Goal: Task Accomplishment & Management: Complete application form

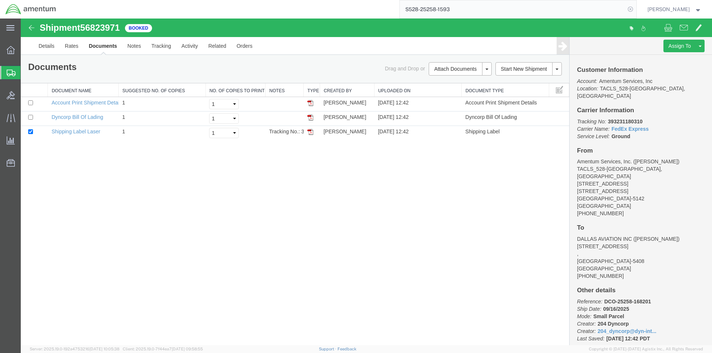
click at [631, 10] on icon at bounding box center [630, 9] width 10 height 10
click at [636, 9] on icon at bounding box center [630, 9] width 10 height 10
paste input "S528-25258-1594"
type input "S528-25258-1594"
click at [636, 14] on form "S528-25258-1594" at bounding box center [517, 9] width 237 height 19
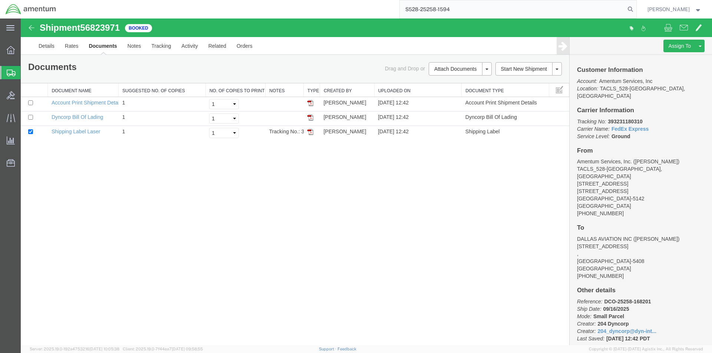
click at [630, 13] on form "S528-25258-1594" at bounding box center [517, 9] width 237 height 19
click at [631, 10] on icon at bounding box center [630, 9] width 10 height 10
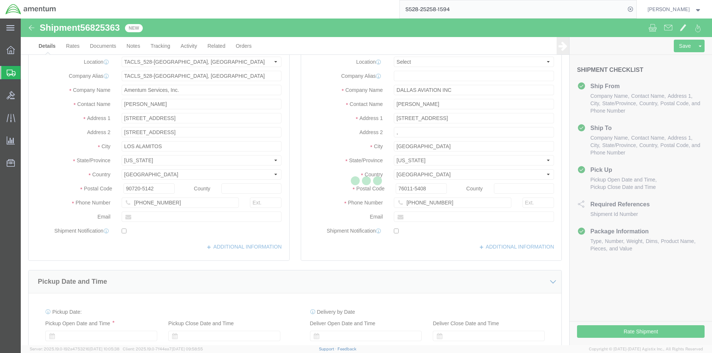
select select "42692"
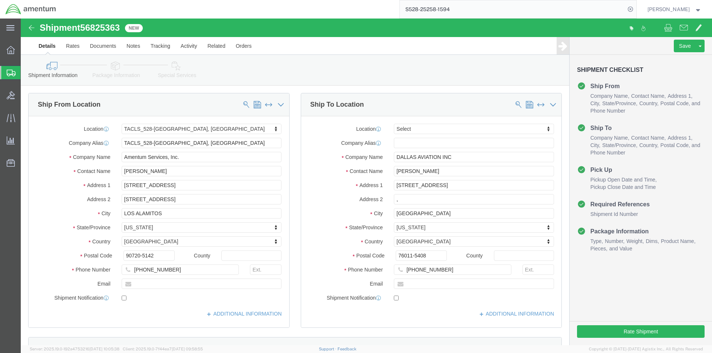
click label "Country"
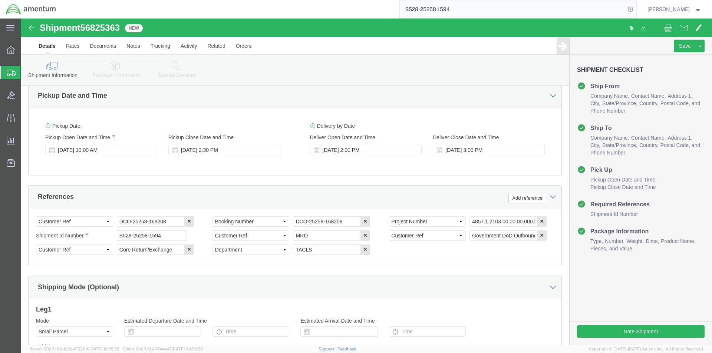
scroll to position [334, 0]
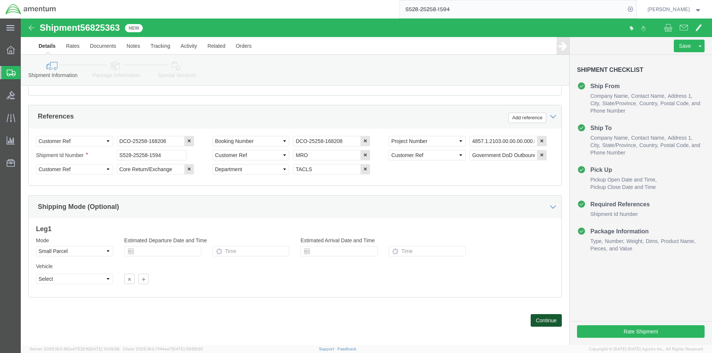
click button "Continue"
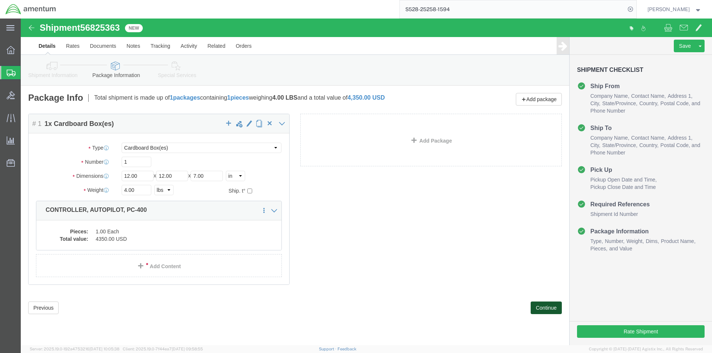
click button "Continue"
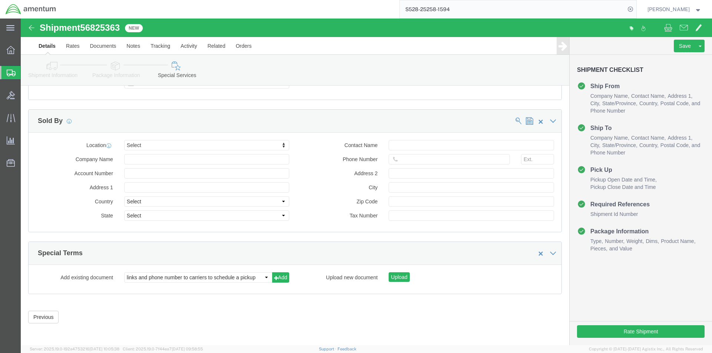
scroll to position [681, 0]
click button "Rate Shipment"
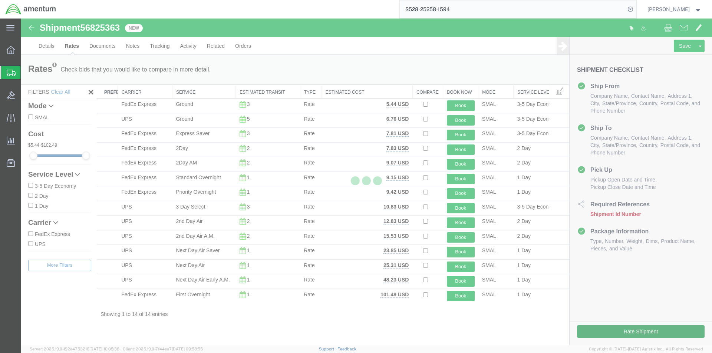
scroll to position [0, 0]
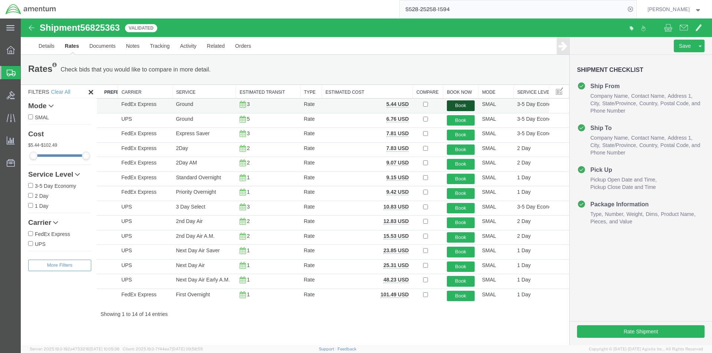
click at [454, 102] on button "Book" at bounding box center [461, 106] width 28 height 11
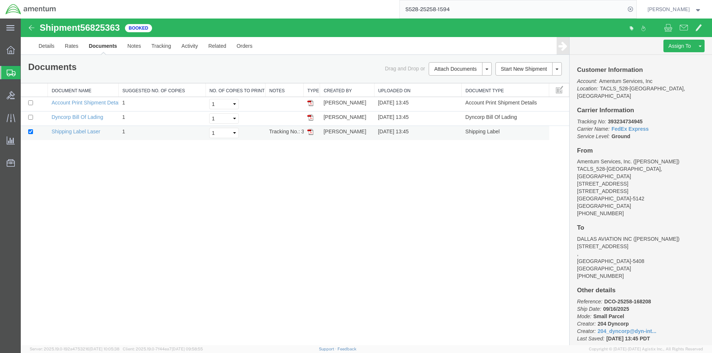
click at [312, 131] on img at bounding box center [310, 132] width 6 height 6
click at [309, 117] on img at bounding box center [310, 118] width 6 height 6
click at [0, 0] on span "Create Shipment" at bounding box center [0, 0] width 0 height 0
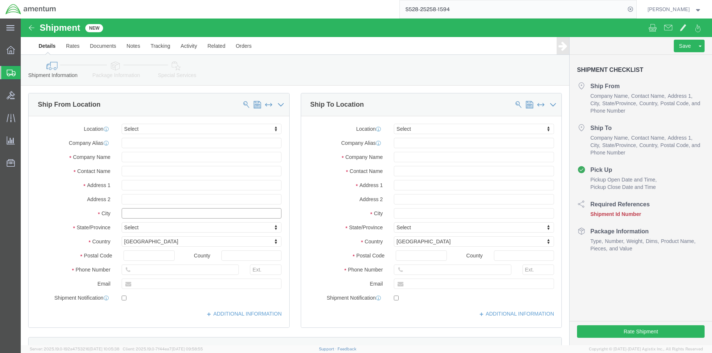
click input "text"
type input "LOS ALAMITOS"
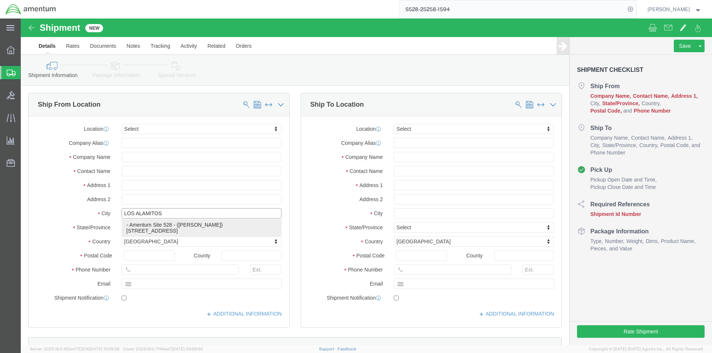
click p "- Amentum Site 528 - ([PERSON_NAME]) [STREET_ADDRESS]"
type input "[STREET_ADDRESS]"
type input "90720"
type input "8179443135"
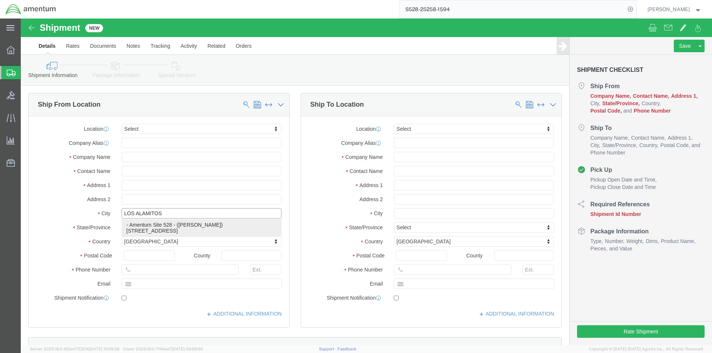
type input "Amentum Site 528"
type input "[PERSON_NAME]"
type input "LOS ALAMITOS"
select select "CA"
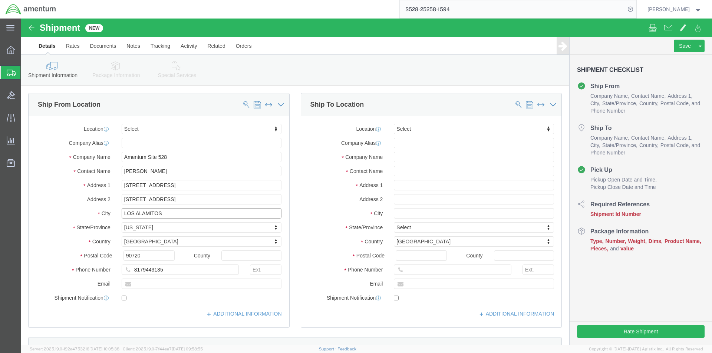
type input "LOS ALAMITOS"
click input "text"
type input "[GEOGRAPHIC_DATA]"
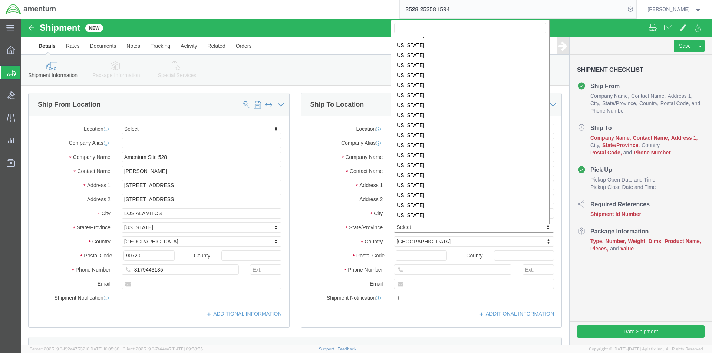
scroll to position [385, 0]
select select "VA"
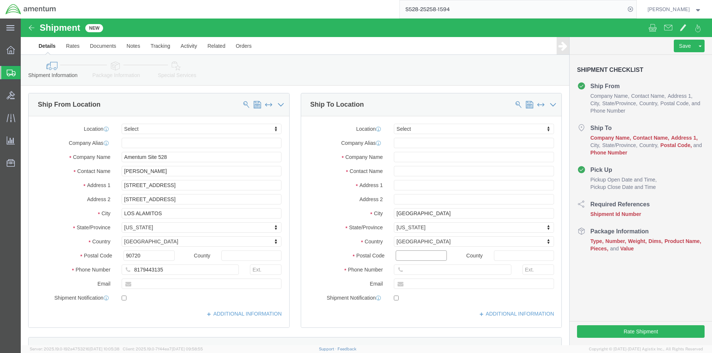
click input "Postal Code"
type input "22401"
click input "text"
type input "8176493059"
click input "text"
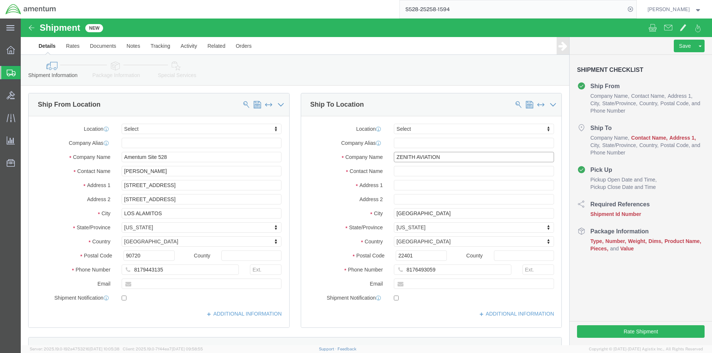
type input "ZENITH AVIATION"
click input "text"
type input "r"
type input "RMA# 449"
click input "text"
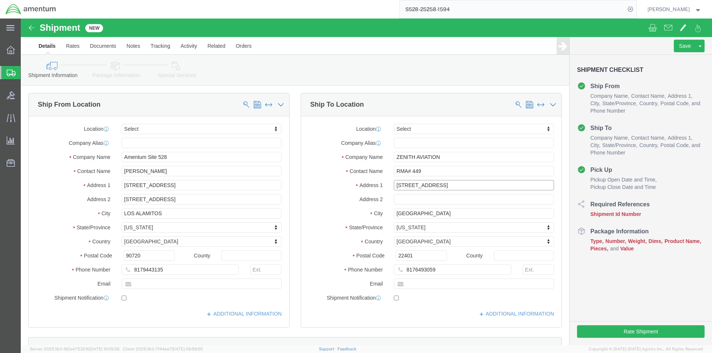
type input "[STREET_ADDRESS]"
click label "Address 2"
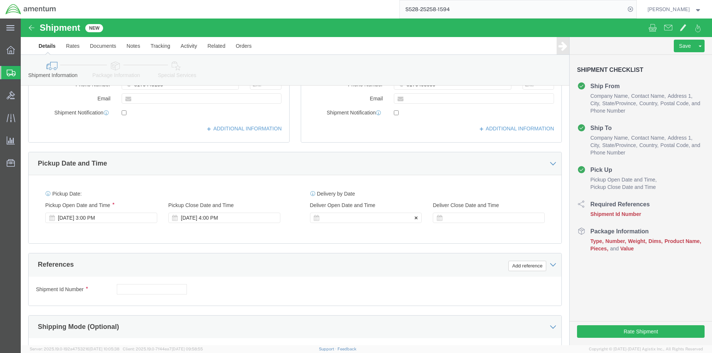
scroll to position [297, 0]
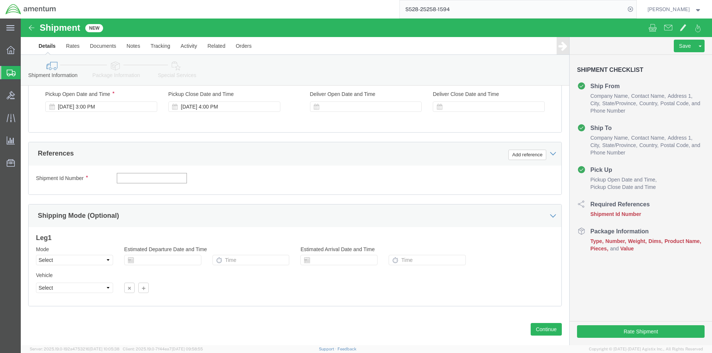
click input "text"
type input "r"
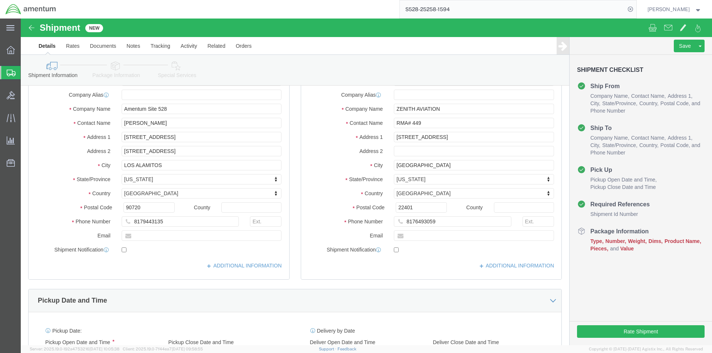
scroll to position [0, 0]
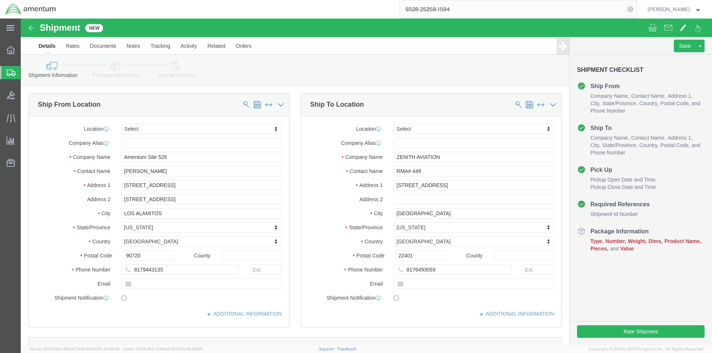
type input "RMA# 005040"
click input "RMA# 449"
type input "RMA#449 / RMA#005040"
click div "Address 2"
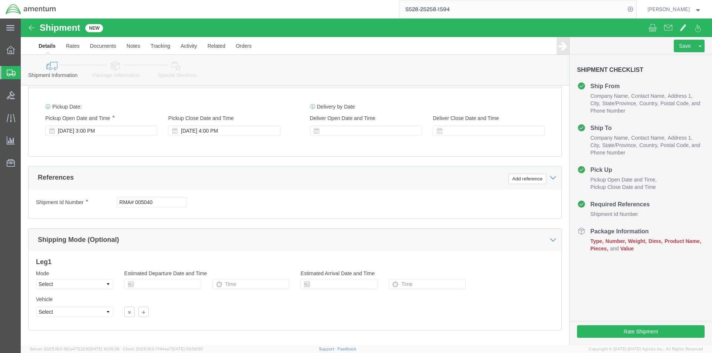
scroll to position [310, 0]
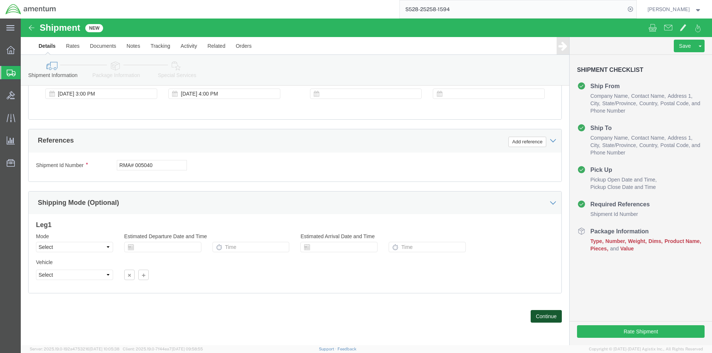
click button "Continue"
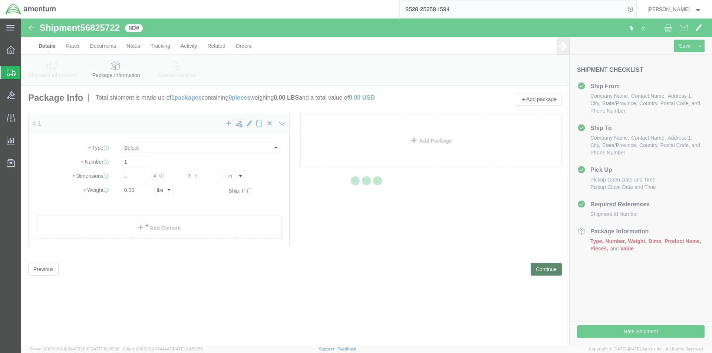
select select "CBOX"
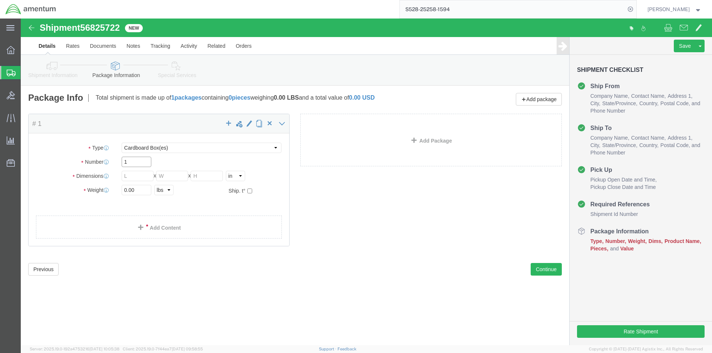
click input "1"
type input "4.0"
type input "11"
type input "7"
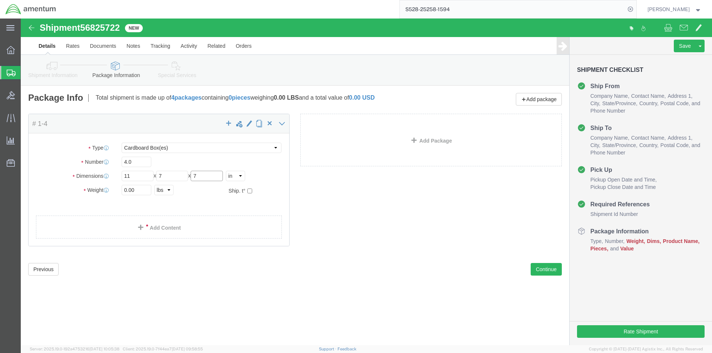
type input "7"
click input "4.0"
type input "1"
click input "0.00"
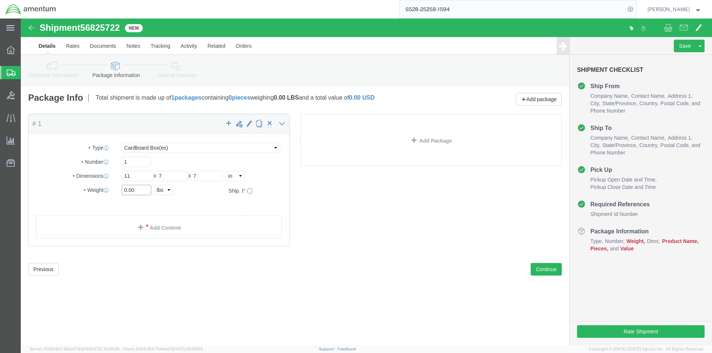
click input "0.00"
type input "1.00"
click span
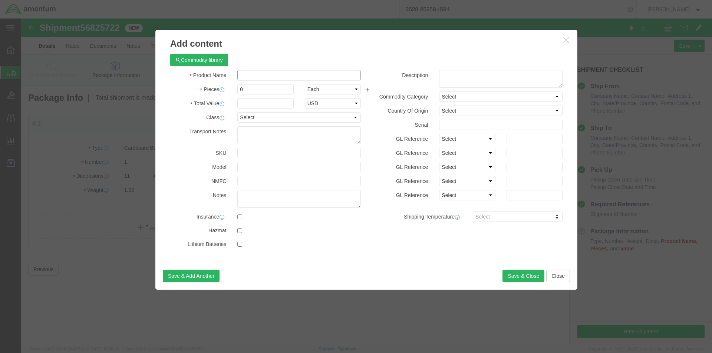
click input "text"
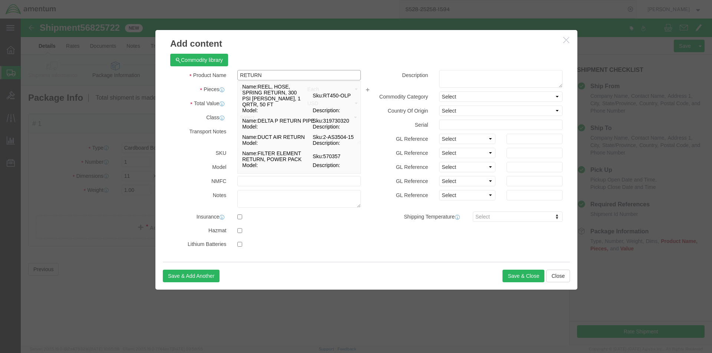
click input "RETURN"
type input "RETURN"
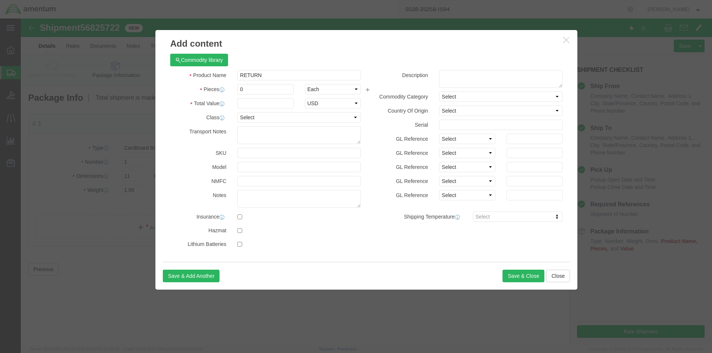
click div "Commodity library"
click input "0"
type input "1.00"
click input "text"
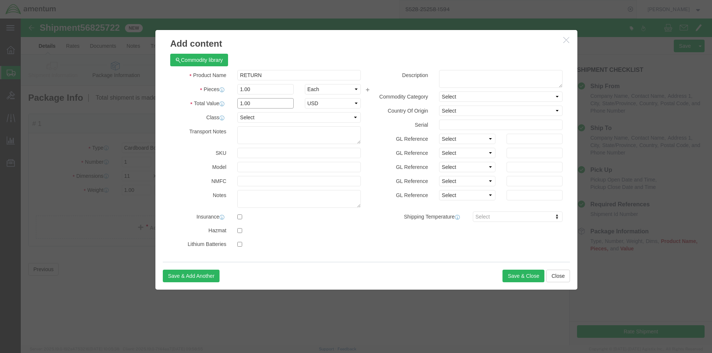
type input "1.00"
select select "USD"
click button "Save & Close"
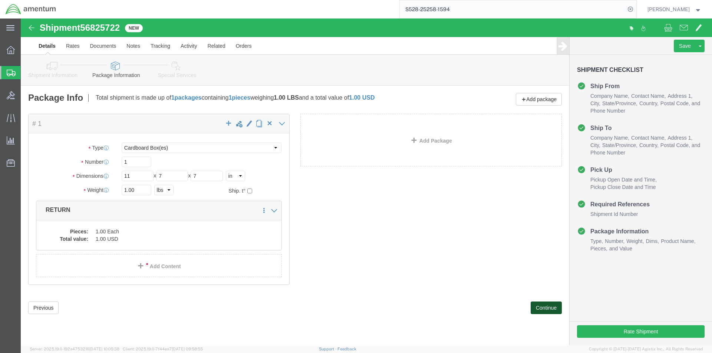
click button "Continue"
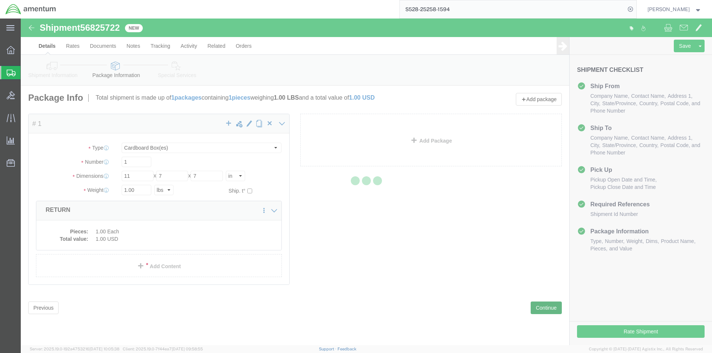
select select
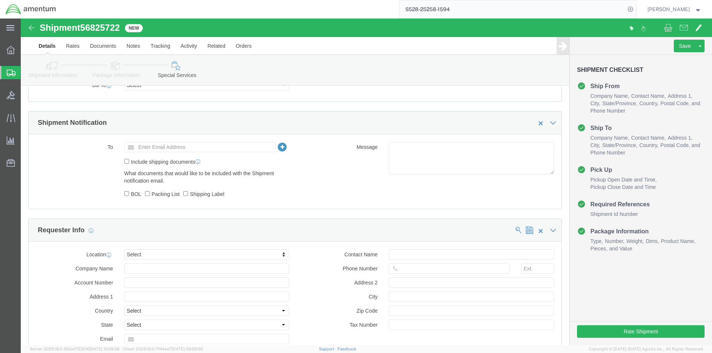
scroll to position [445, 0]
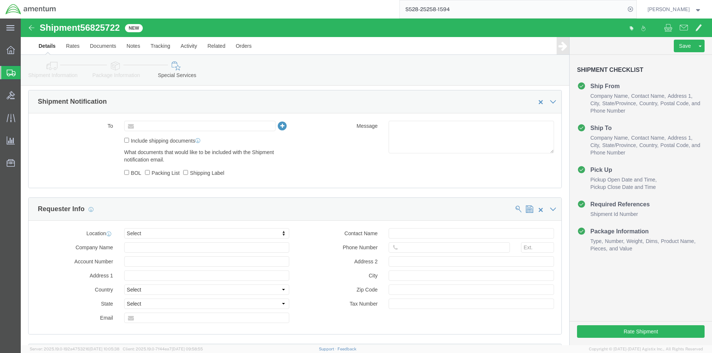
click input "text"
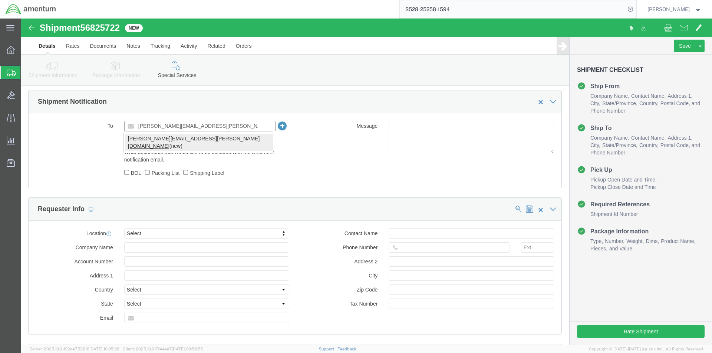
type input "[PERSON_NAME][EMAIL_ADDRESS][PERSON_NAME][DOMAIN_NAME]"
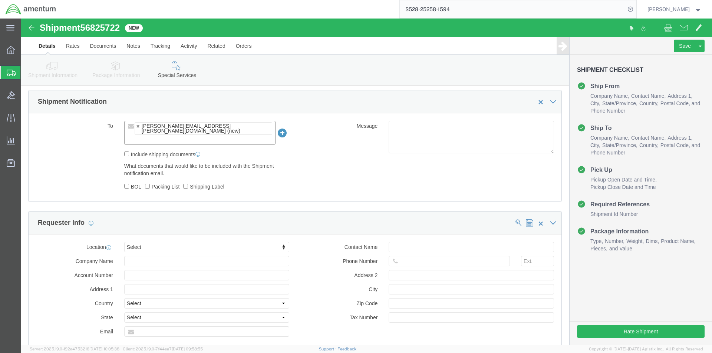
click p "What documents that would like to be included with the Shipment notification em…"
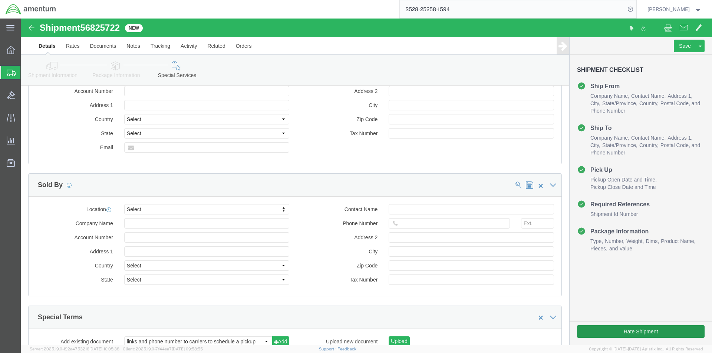
scroll to position [681, 0]
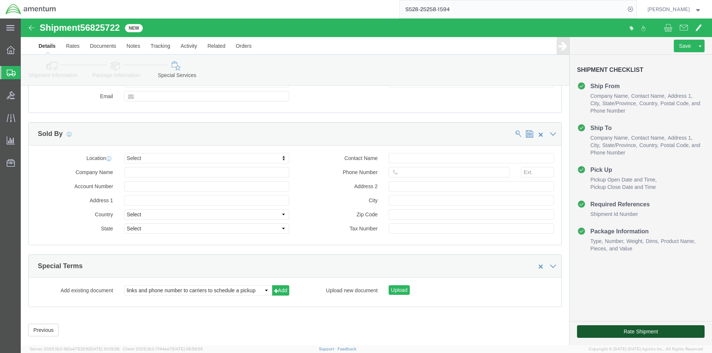
click button "Rate Shipment"
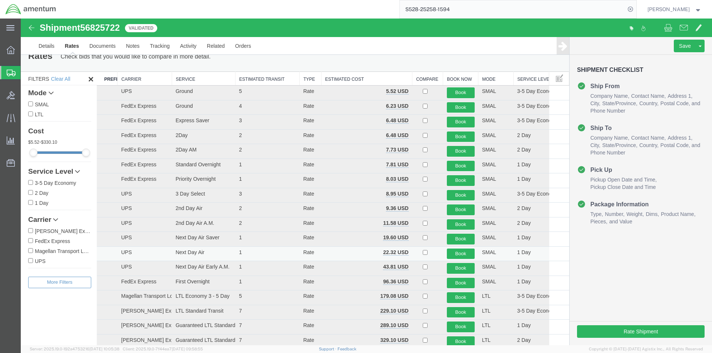
scroll to position [0, 0]
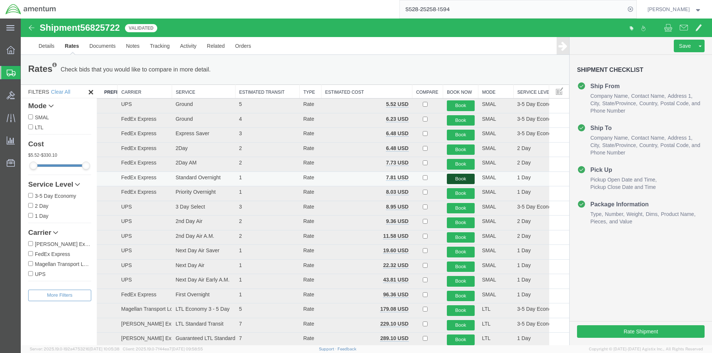
click at [450, 177] on button "Book" at bounding box center [461, 179] width 28 height 11
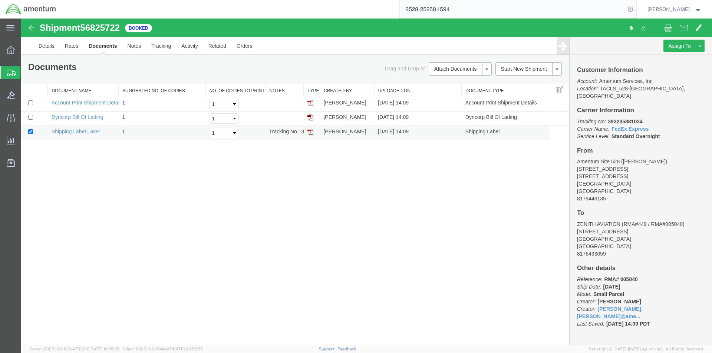
click at [312, 132] on img at bounding box center [310, 132] width 6 height 6
click at [312, 119] on img at bounding box center [310, 118] width 6 height 6
click at [43, 44] on link "Details" at bounding box center [46, 46] width 26 height 18
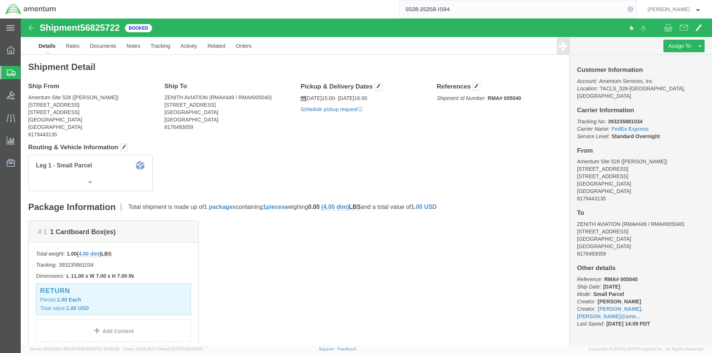
click link "Schedule pickup request"
